Goal: Task Accomplishment & Management: Complete application form

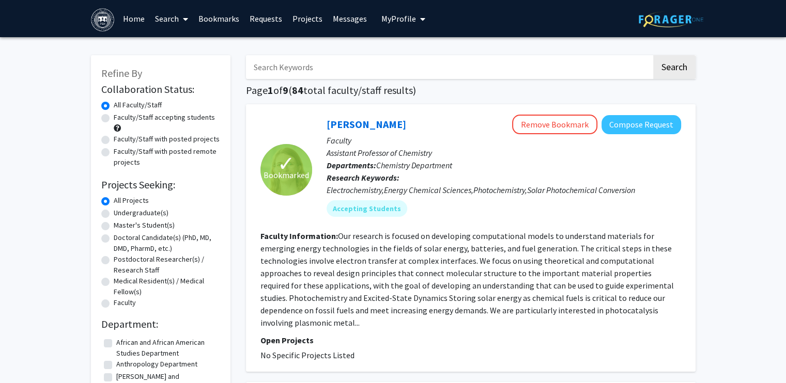
click at [333, 13] on link "Messages" at bounding box center [350, 19] width 44 height 36
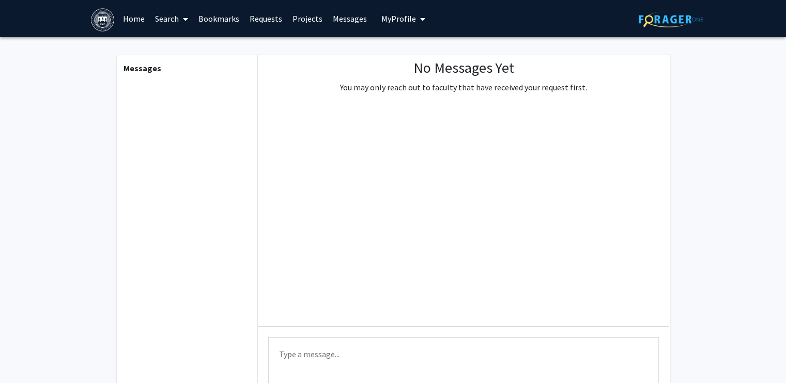
click at [258, 23] on link "Requests" at bounding box center [265, 19] width 43 height 36
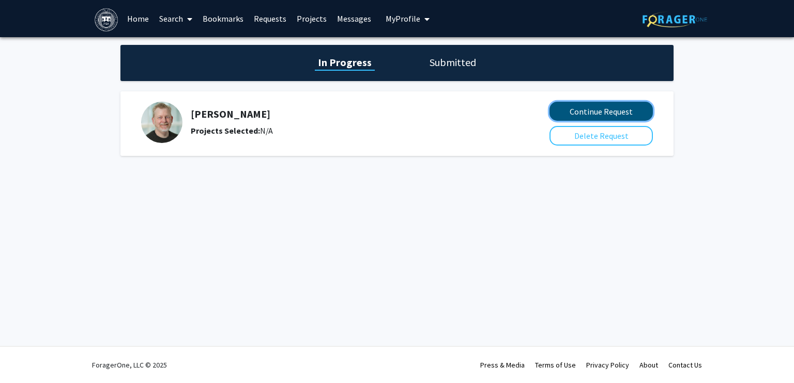
click at [586, 110] on button "Continue Request" at bounding box center [600, 111] width 103 height 19
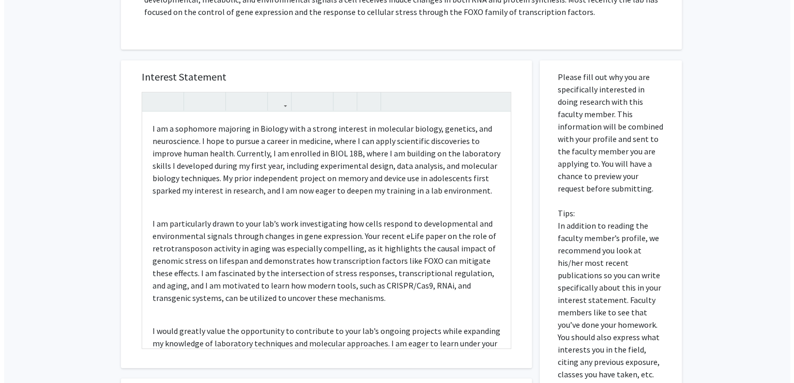
scroll to position [469, 0]
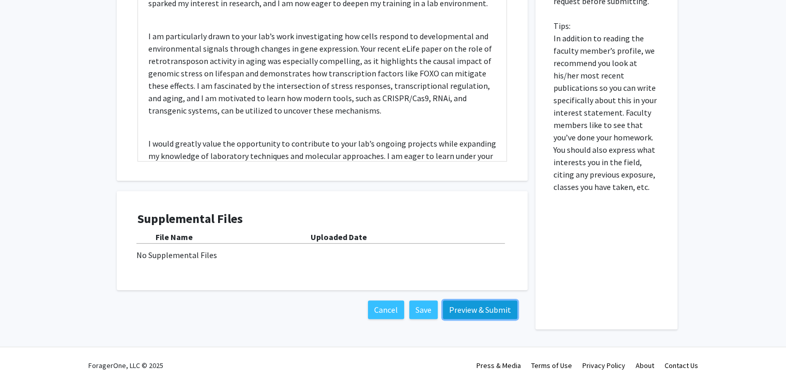
click at [481, 315] on button "Preview & Submit" at bounding box center [480, 310] width 74 height 19
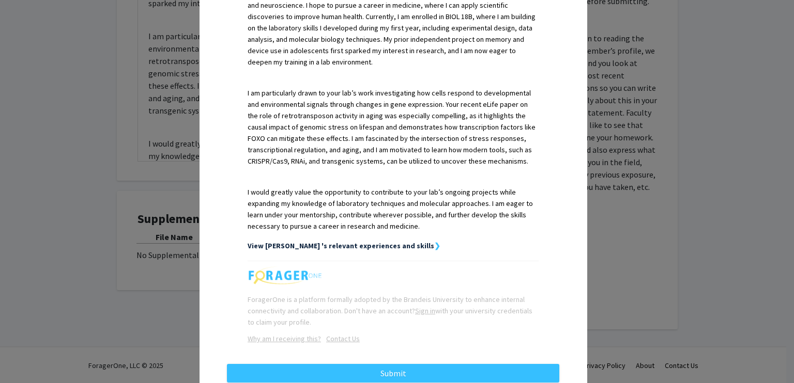
scroll to position [329, 0]
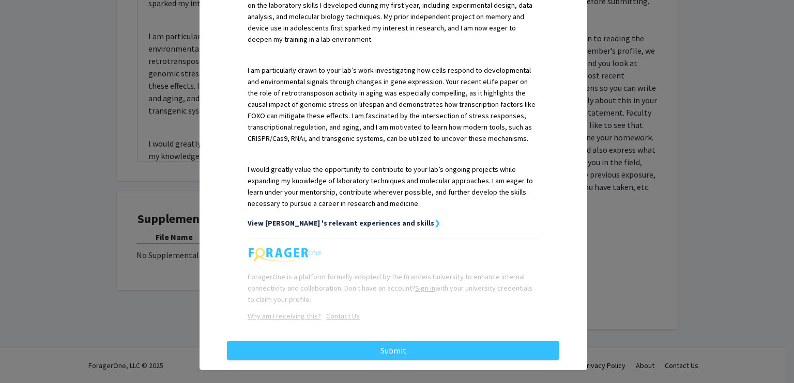
click at [377, 219] on strong "View [PERSON_NAME] 's relevant experiences and skills" at bounding box center [341, 223] width 187 height 9
click at [401, 219] on strong "View [PERSON_NAME] 's relevant experiences and skills" at bounding box center [341, 223] width 187 height 9
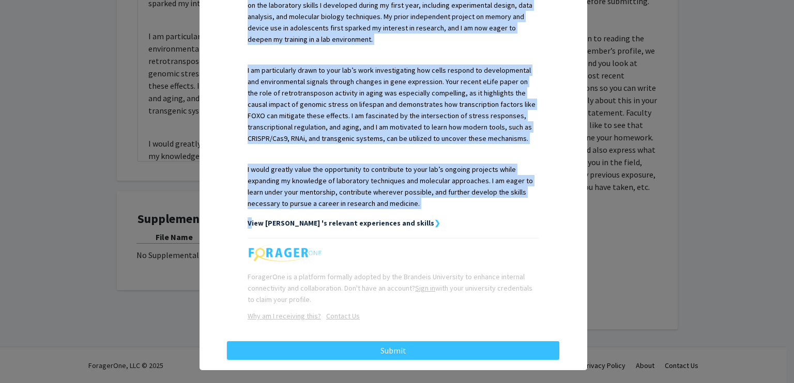
click at [401, 219] on strong "View [PERSON_NAME] 's relevant experiences and skills" at bounding box center [341, 223] width 187 height 9
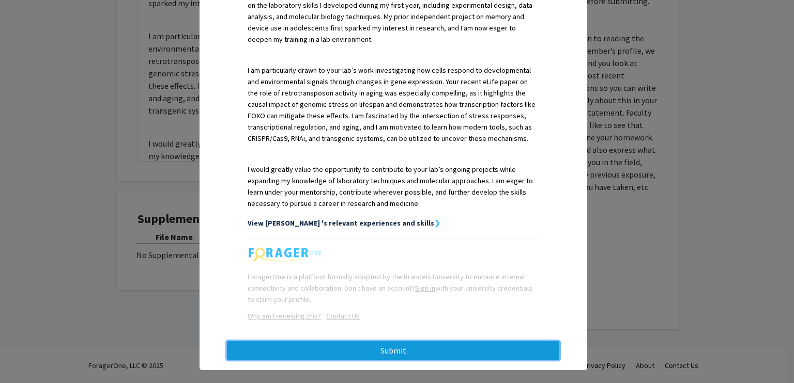
click at [486, 342] on button "Submit" at bounding box center [393, 351] width 332 height 19
